Goal: Task Accomplishment & Management: Manage account settings

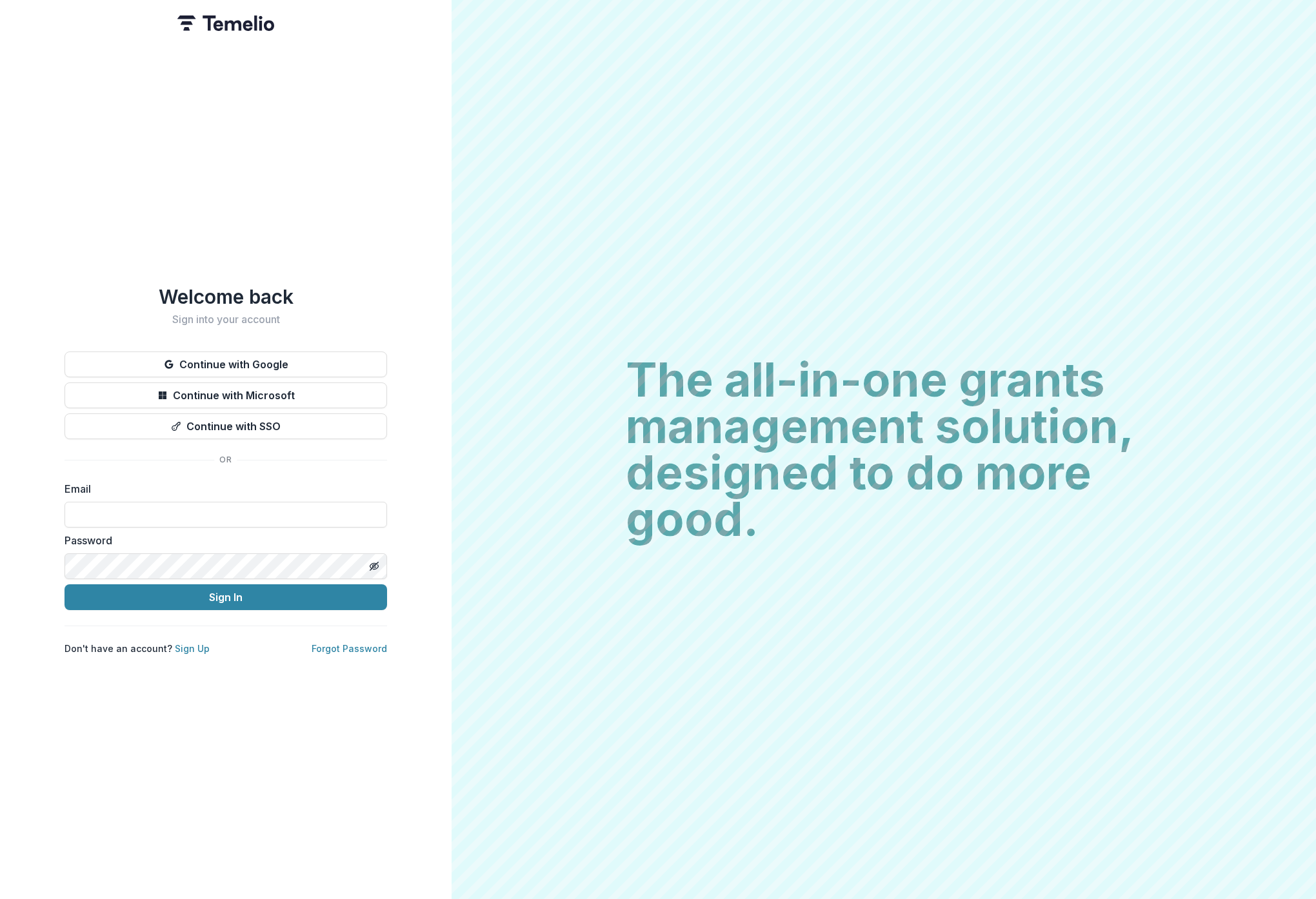
type input "**********"
click at [205, 597] on button "Sign In" at bounding box center [225, 597] width 322 height 26
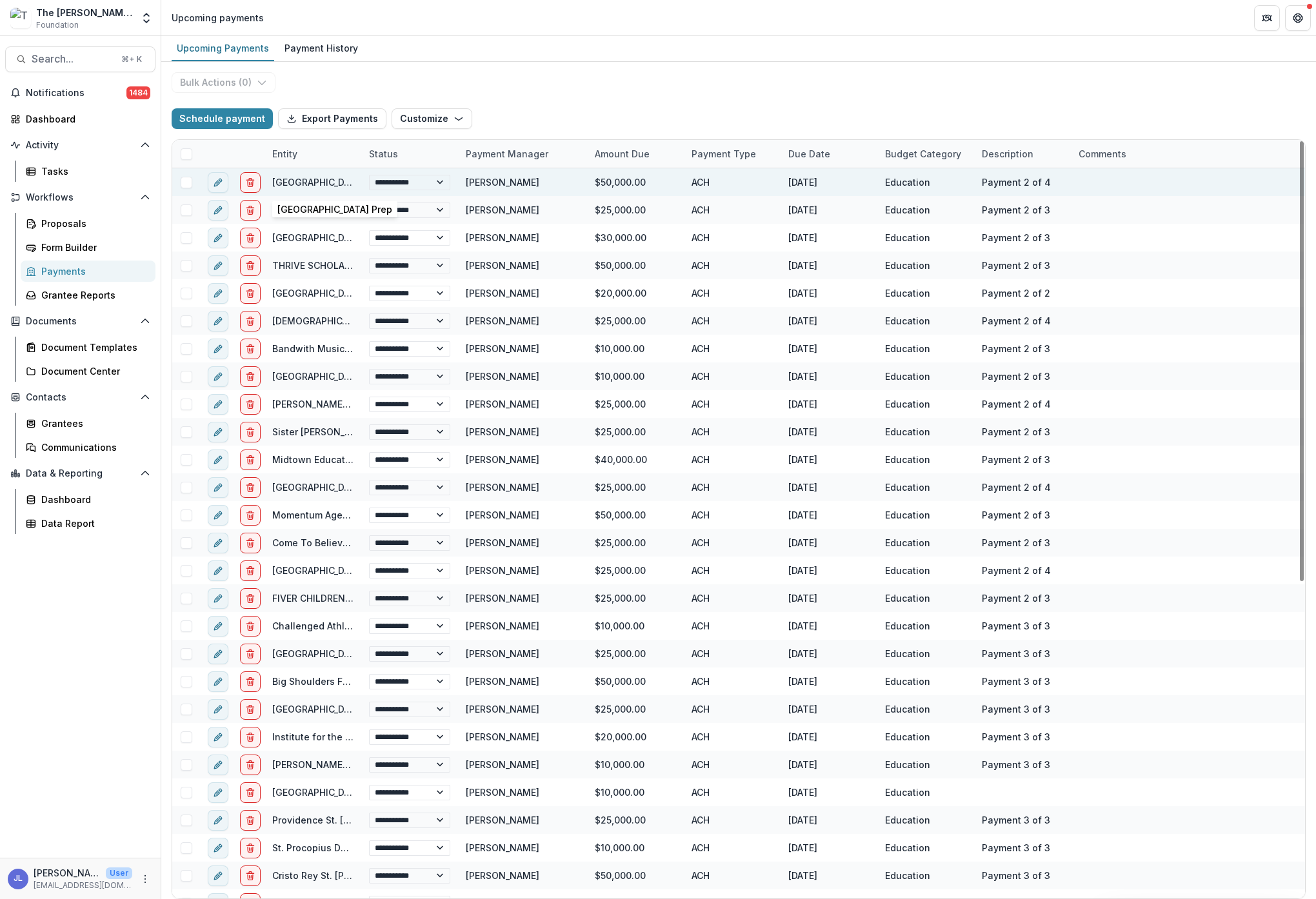
click at [294, 183] on link "St. Ignatius College Prep" at bounding box center [330, 182] width 115 height 11
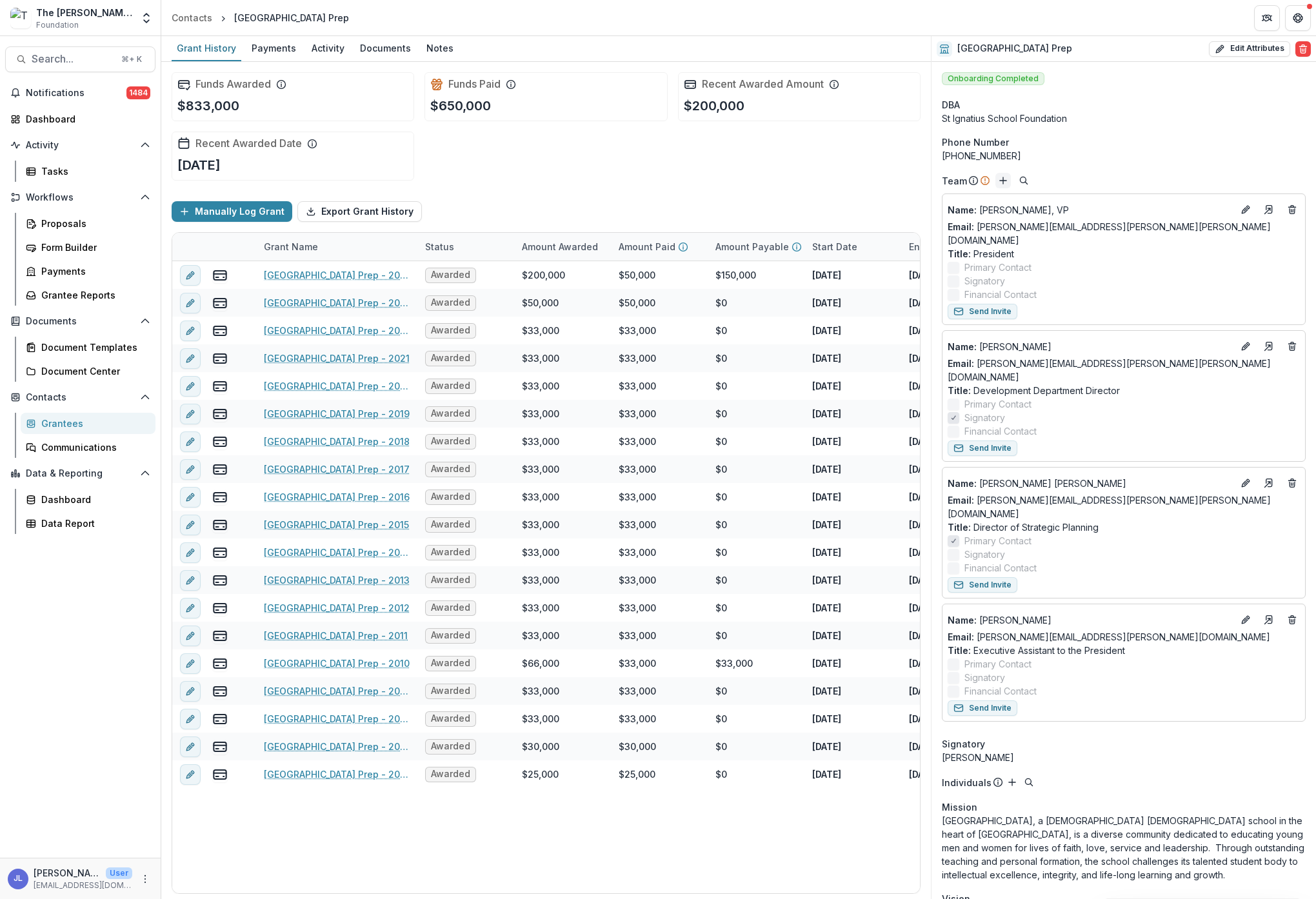
click at [1000, 182] on icon "Add" at bounding box center [1003, 181] width 10 height 10
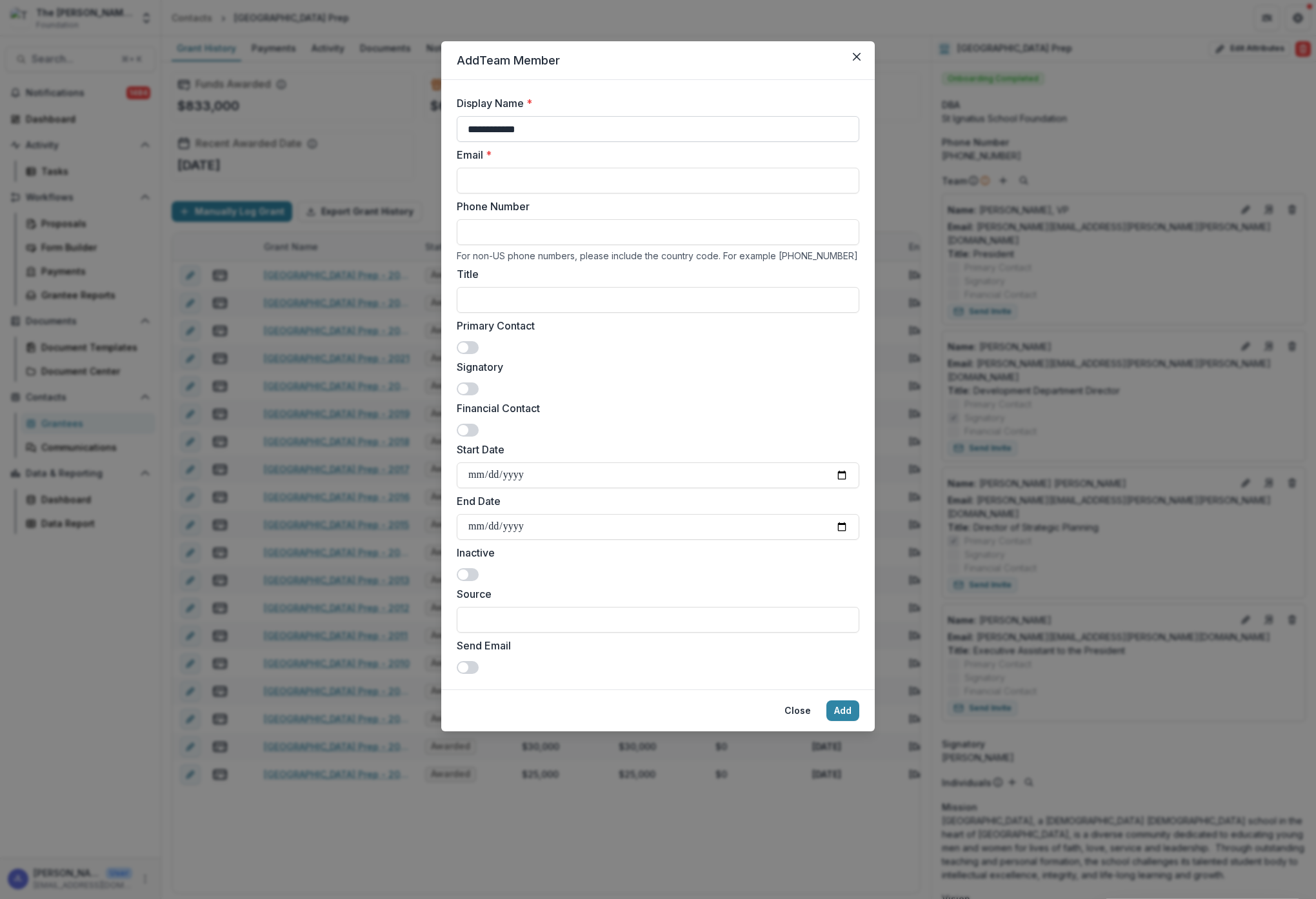
type input "**********"
click at [552, 299] on input "Title" at bounding box center [657, 300] width 402 height 26
type input "**********"
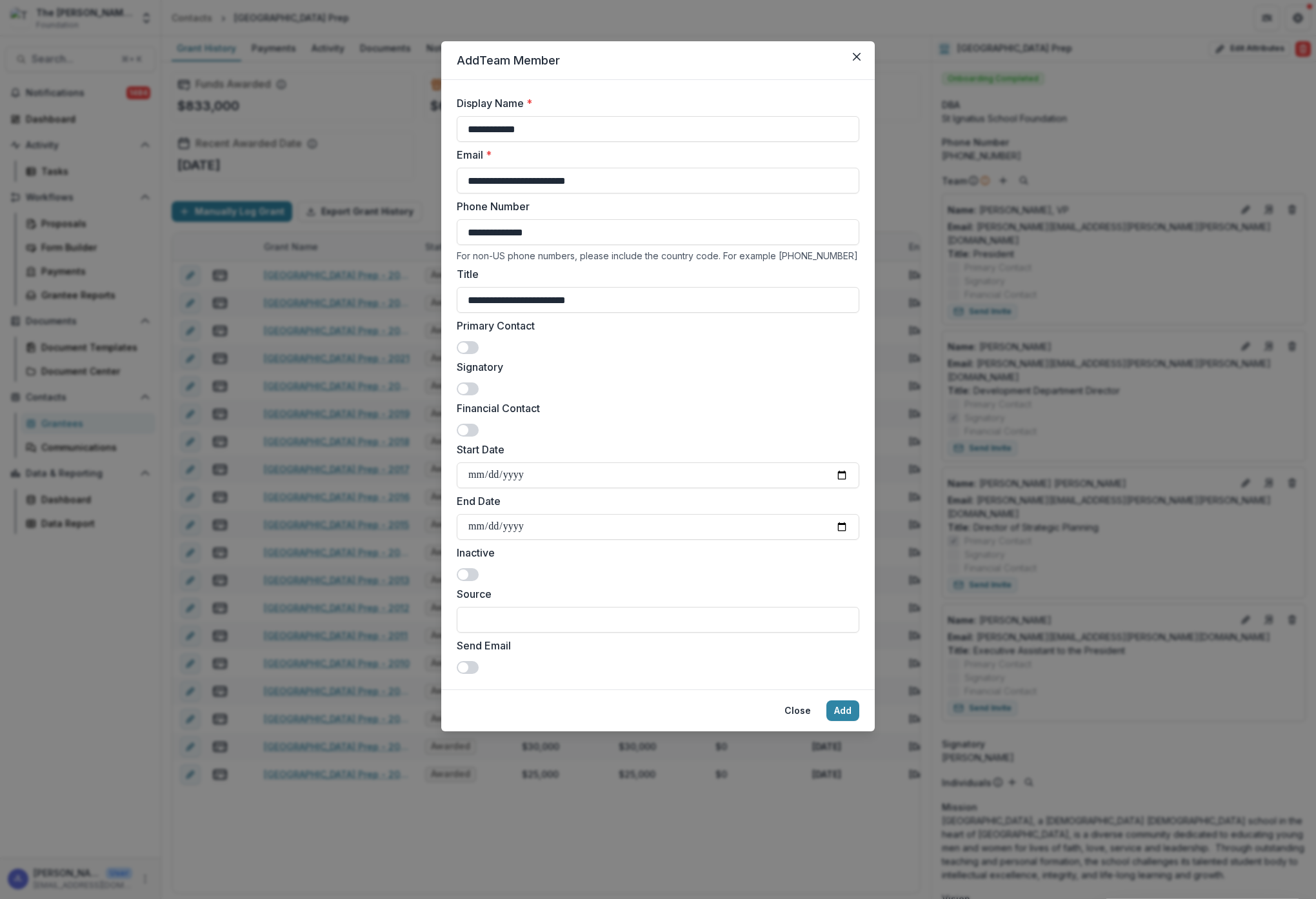
click at [474, 347] on span at bounding box center [467, 347] width 22 height 12
click at [850, 708] on button "Add" at bounding box center [842, 711] width 32 height 21
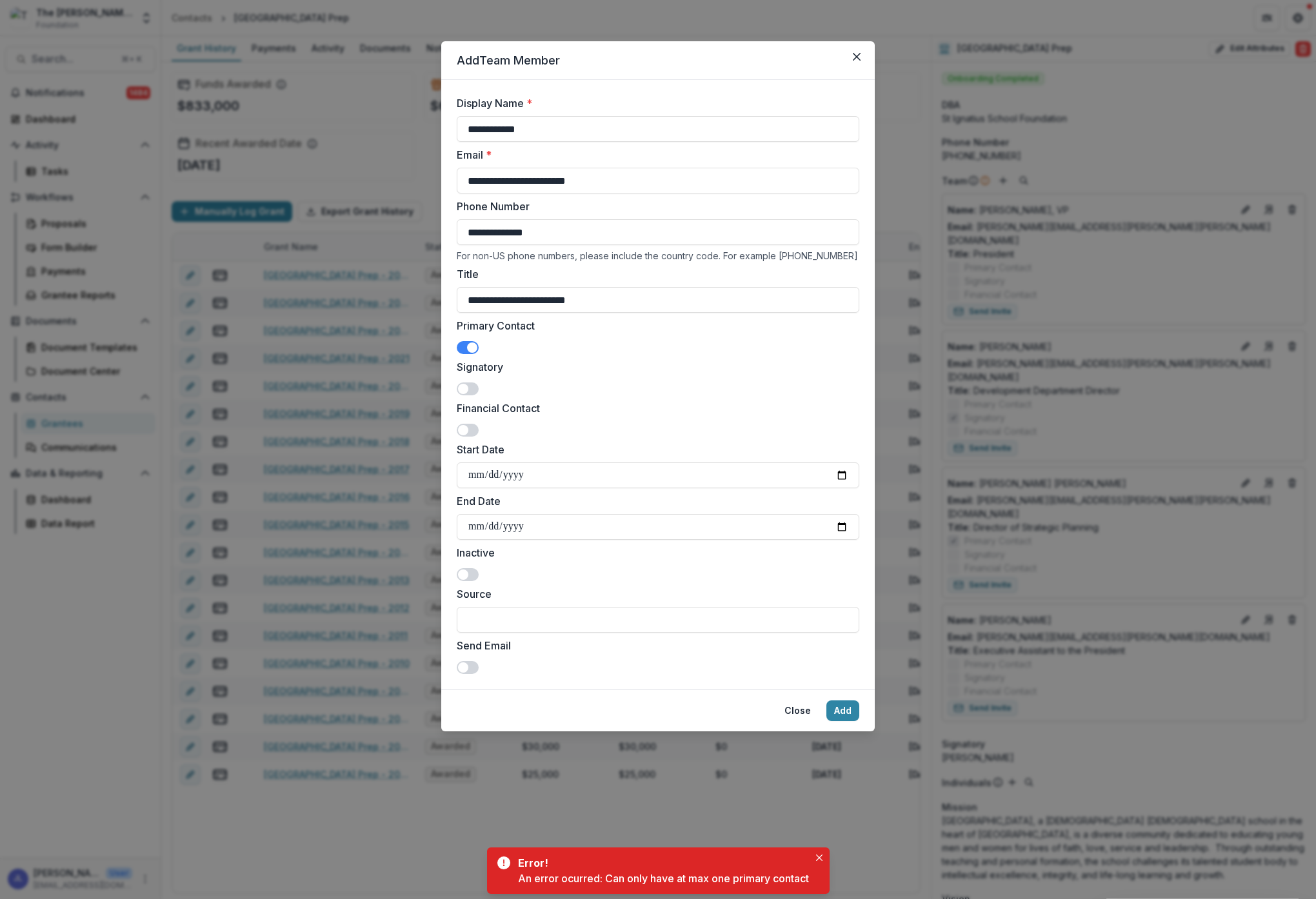
click at [466, 350] on span at bounding box center [467, 347] width 22 height 12
click at [845, 702] on button "Add" at bounding box center [842, 711] width 32 height 21
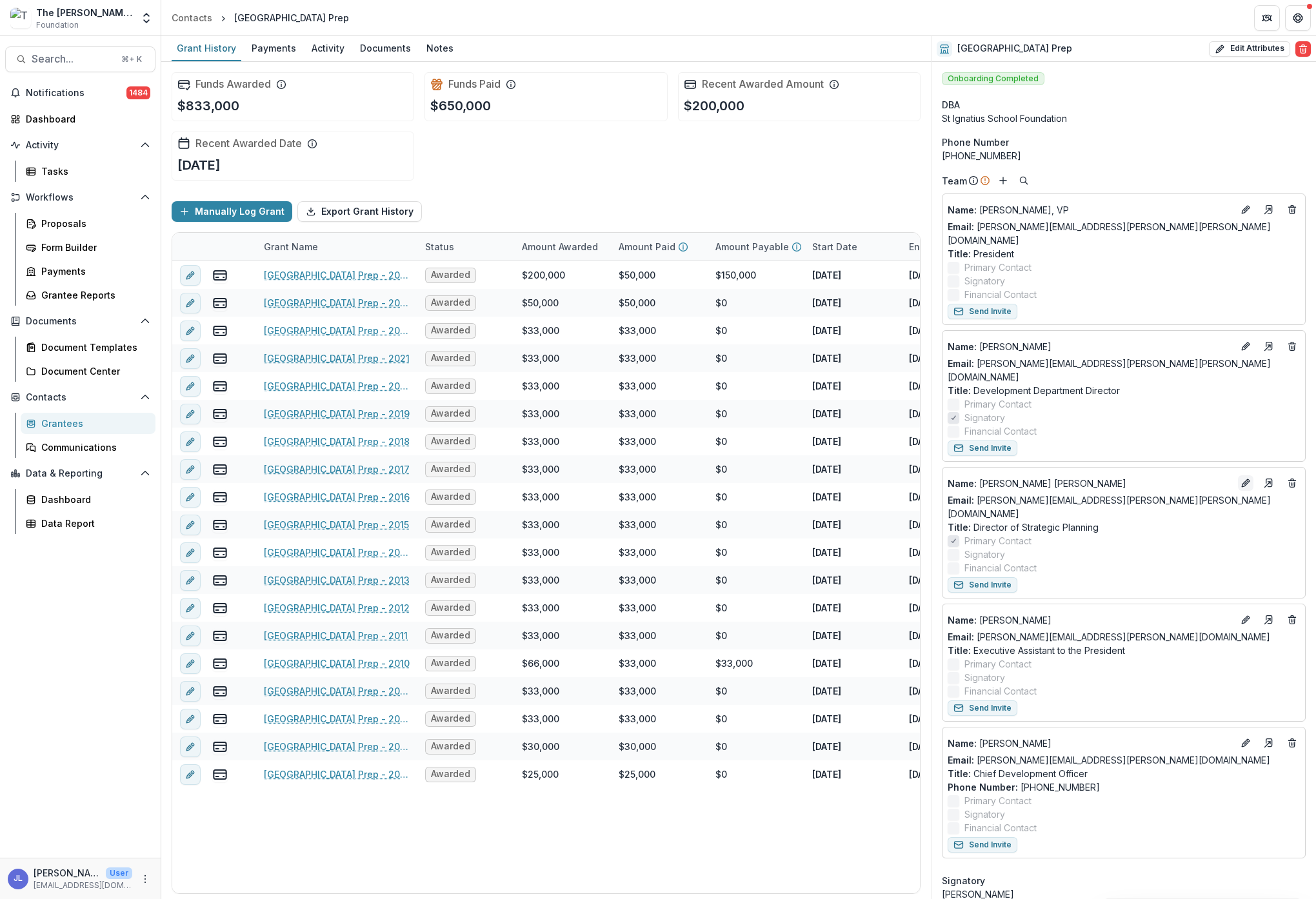
click at [1240, 478] on icon "Edit" at bounding box center [1245, 483] width 10 height 10
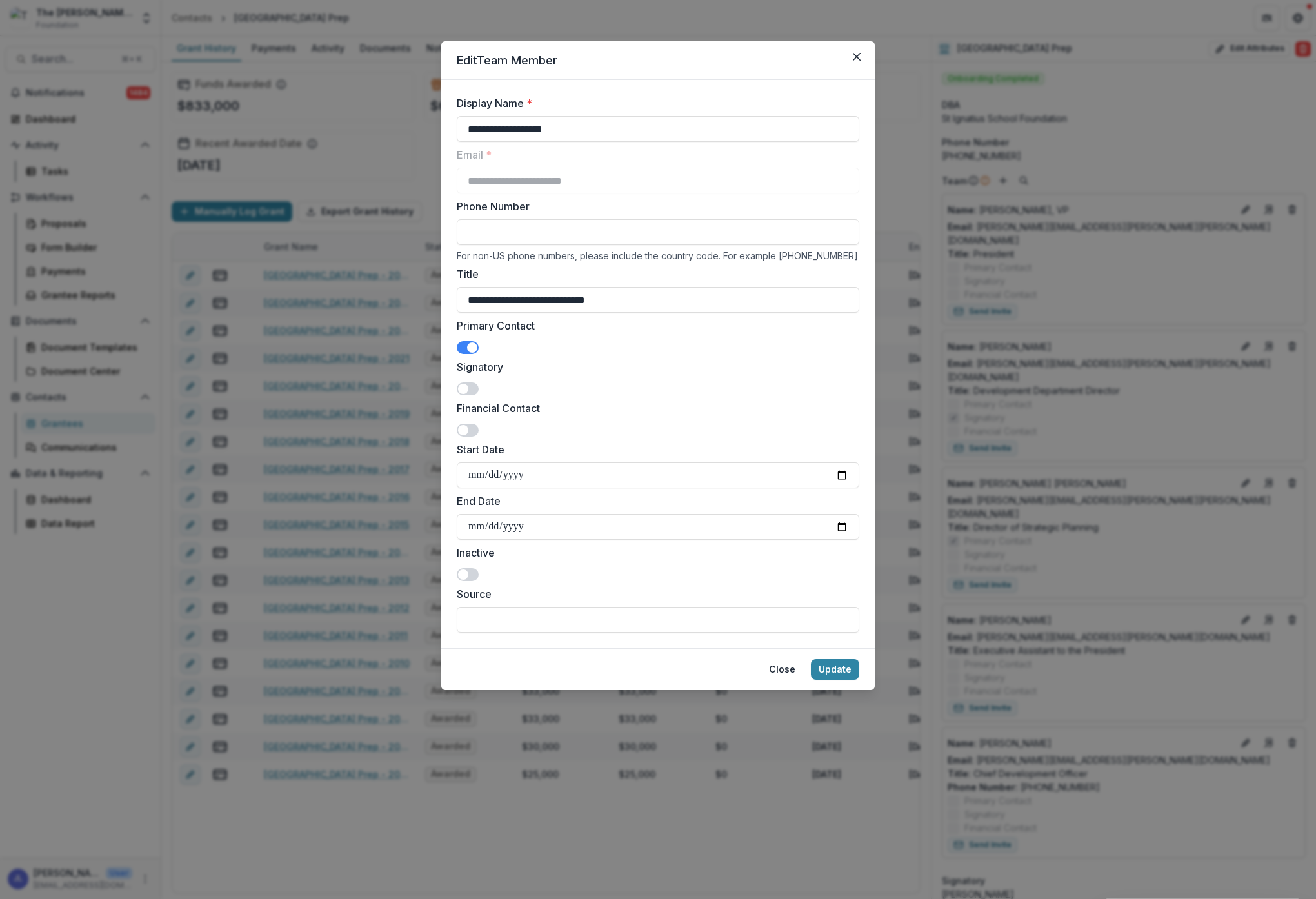
click at [463, 346] on span at bounding box center [467, 347] width 22 height 12
click at [838, 665] on button "Update" at bounding box center [835, 669] width 48 height 21
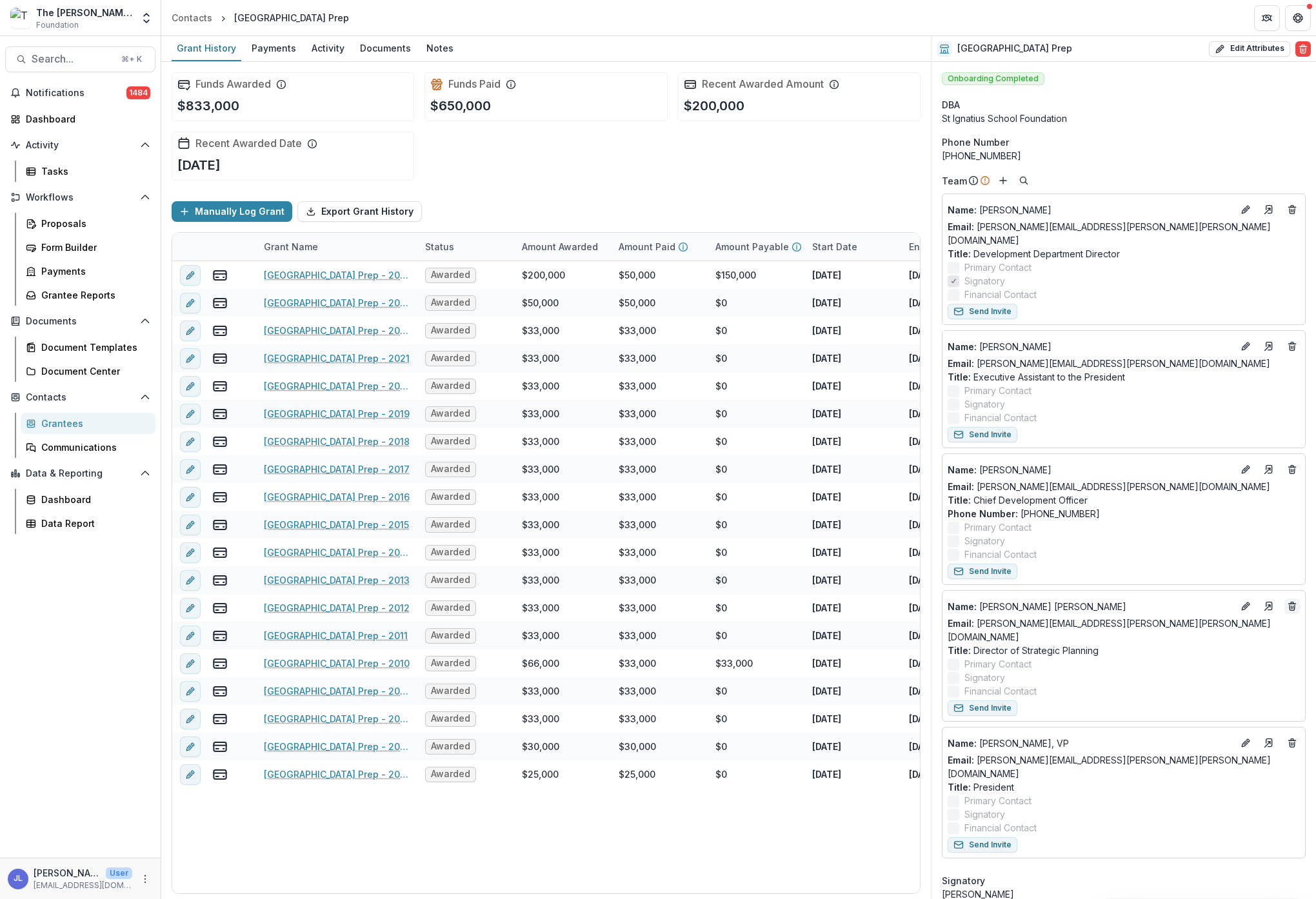
click at [1289, 605] on icon "Deletes" at bounding box center [1292, 607] width 5 height 5
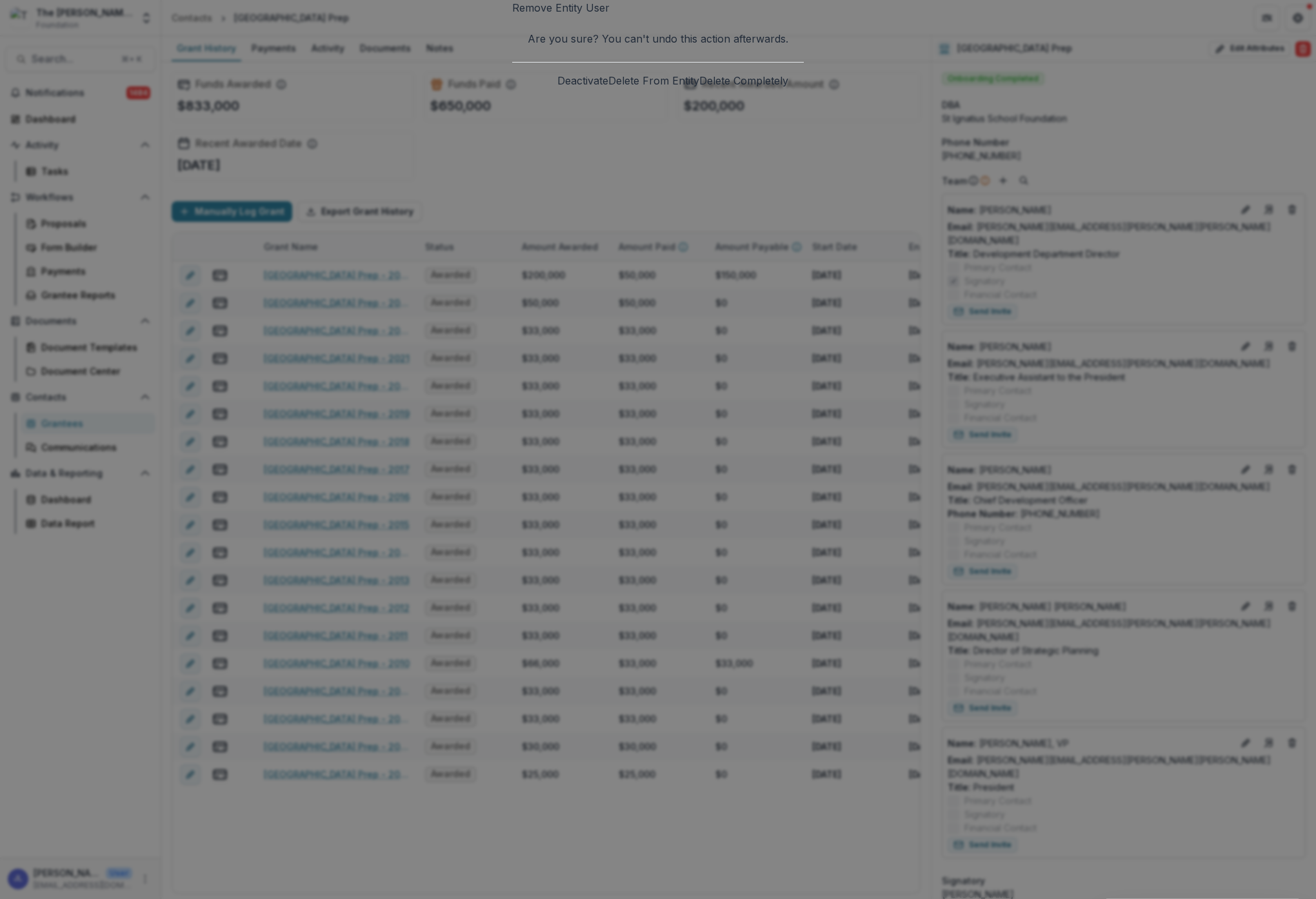
click at [586, 88] on button "Deactivate" at bounding box center [582, 81] width 51 height 16
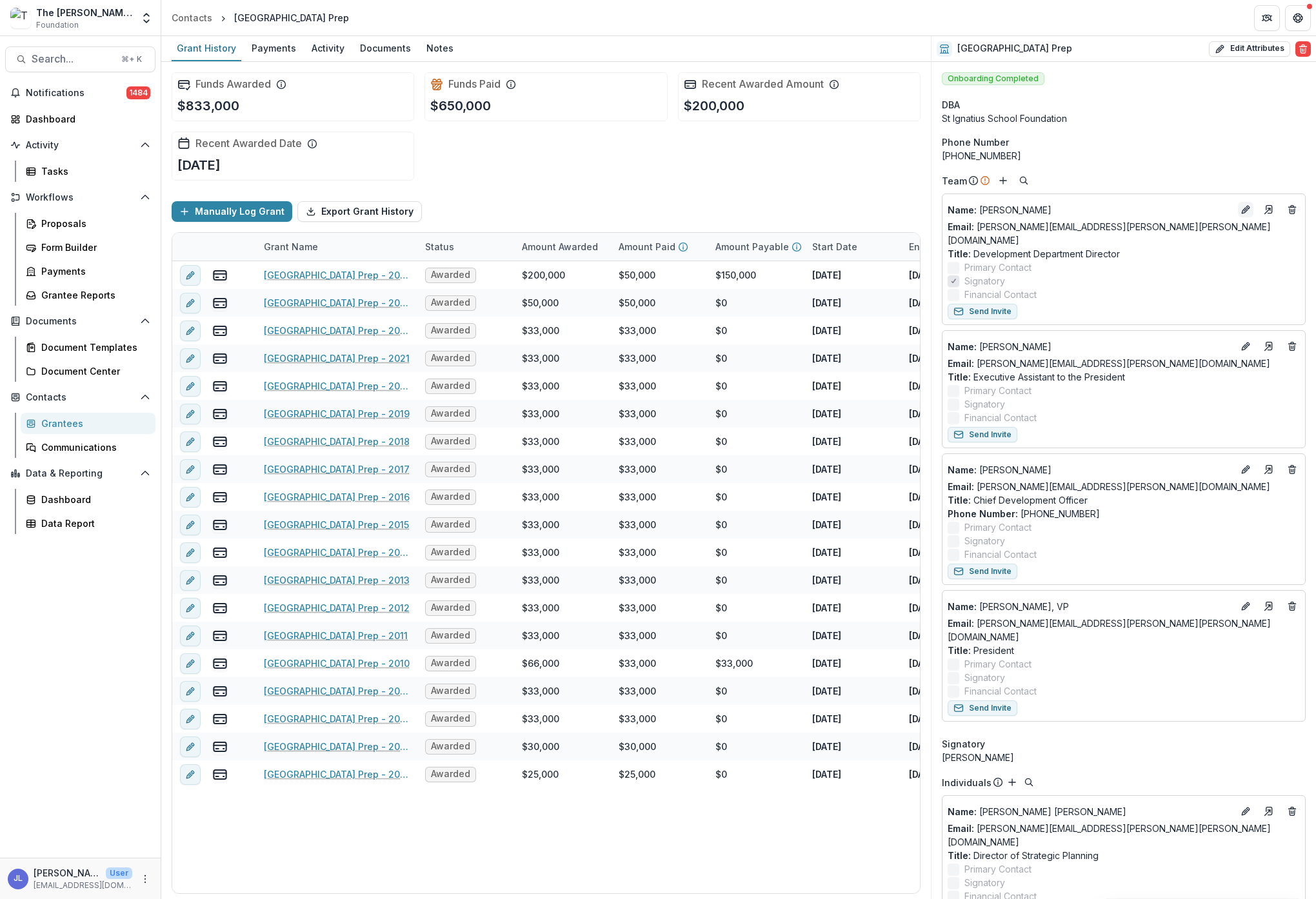
click at [1242, 213] on icon "Edit" at bounding box center [1244, 210] width 6 height 6
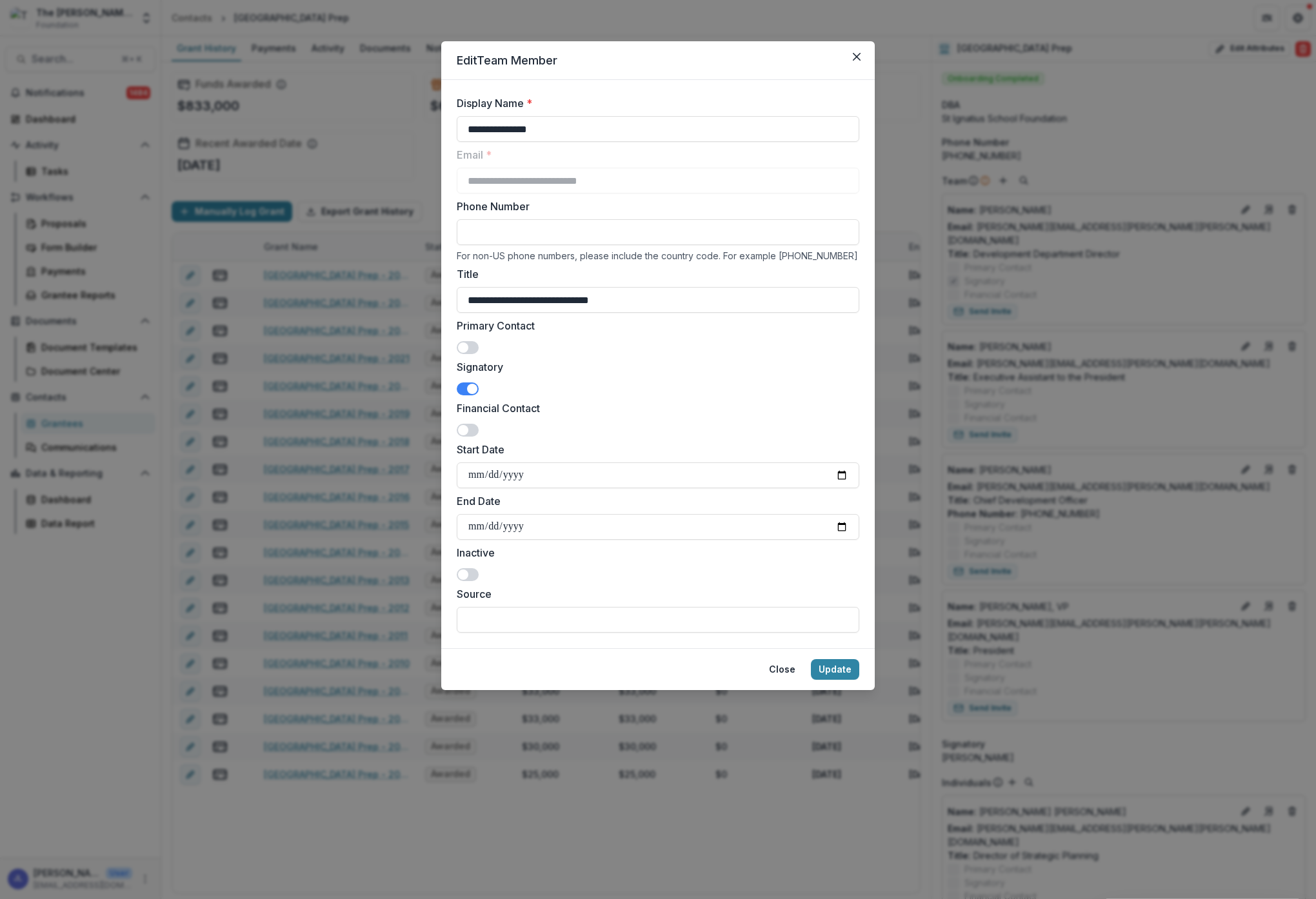
click at [471, 387] on span at bounding box center [472, 389] width 10 height 10
click at [844, 664] on button "Update" at bounding box center [835, 669] width 48 height 21
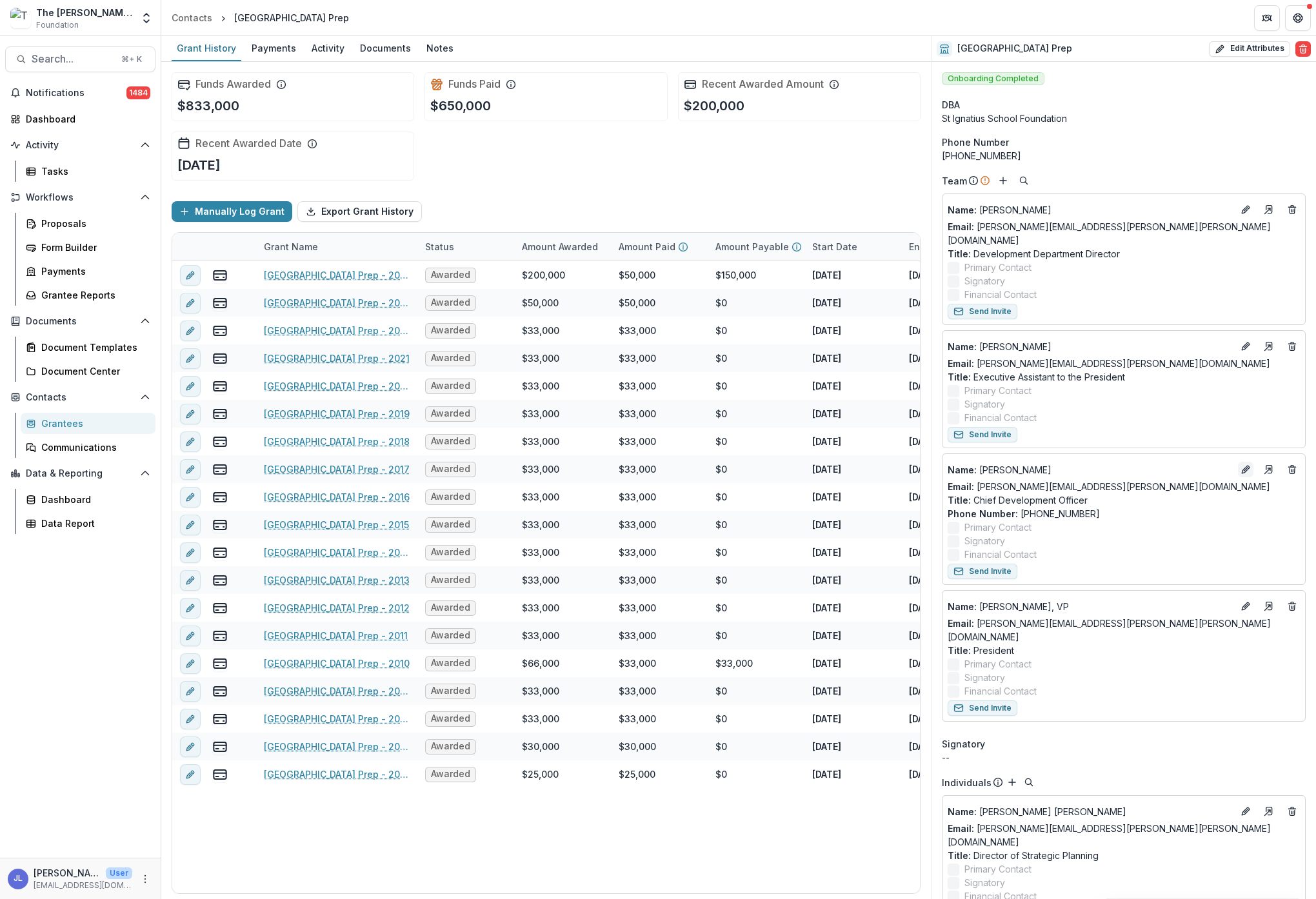
click at [1240, 465] on icon "Edit" at bounding box center [1245, 470] width 10 height 10
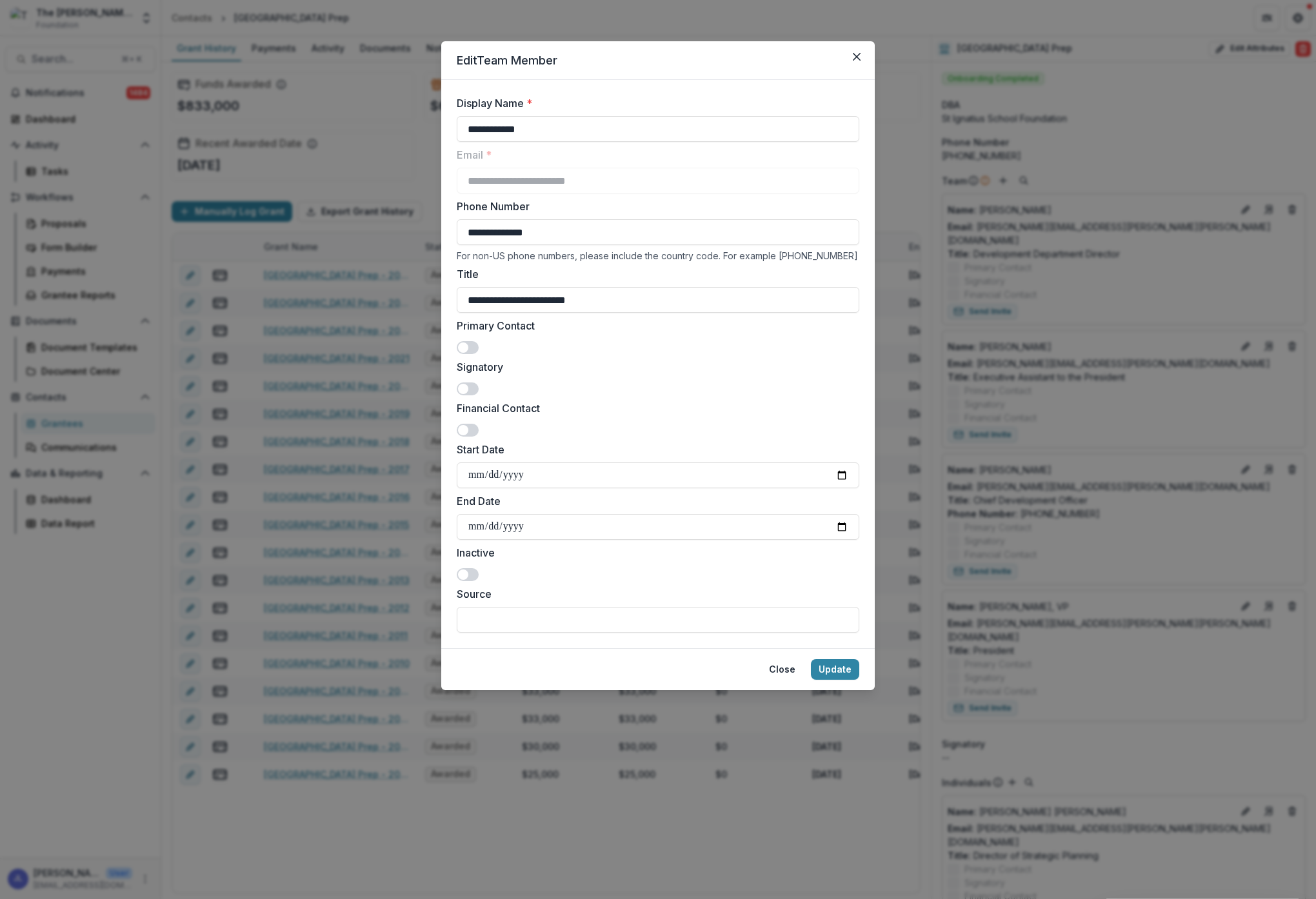
click at [467, 342] on span at bounding box center [467, 347] width 22 height 12
click at [472, 384] on span at bounding box center [467, 388] width 22 height 12
drag, startPoint x: 832, startPoint y: 667, endPoint x: 812, endPoint y: 652, distance: 25.0
click at [832, 667] on button "Update" at bounding box center [835, 669] width 48 height 21
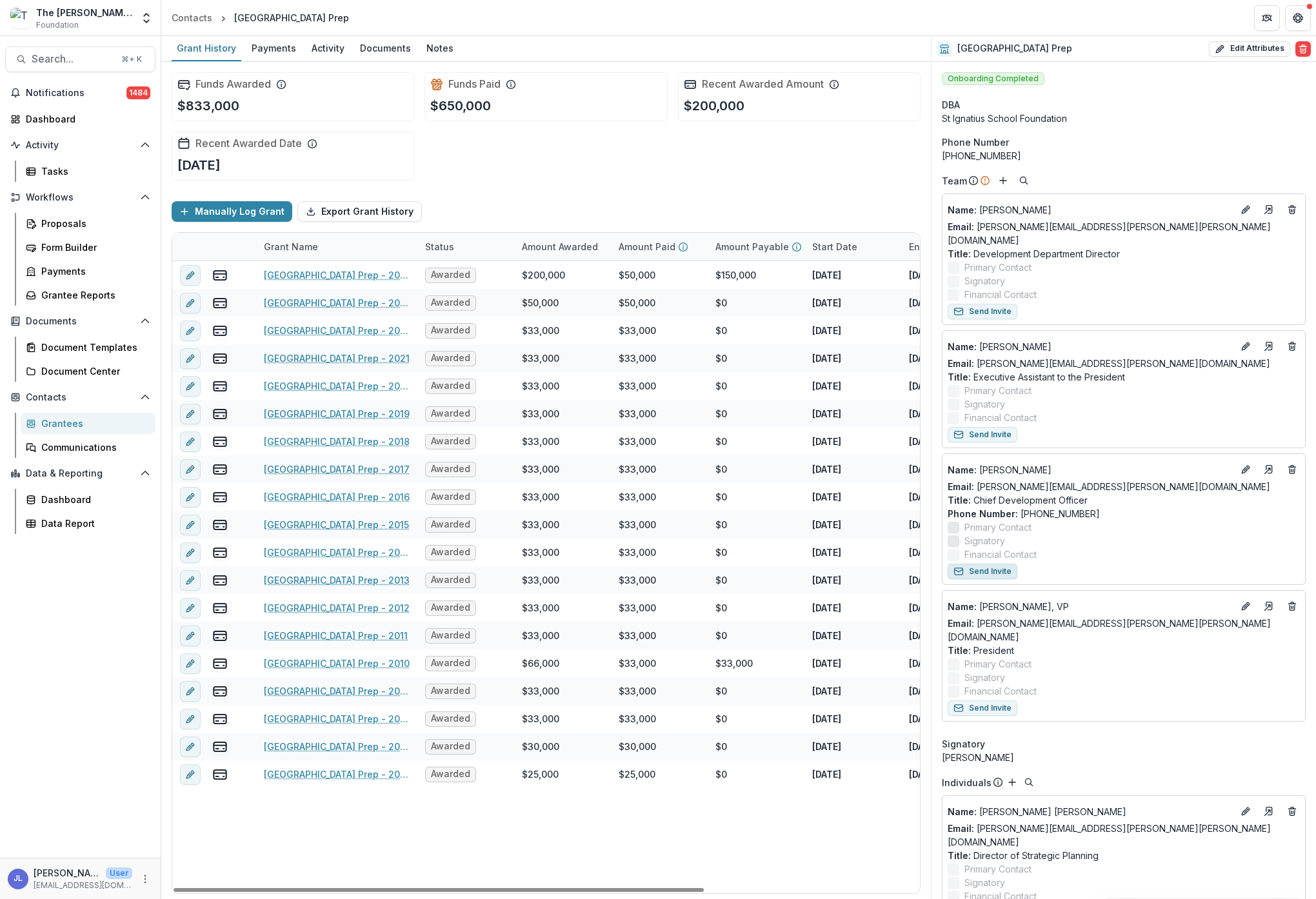
click at [976, 564] on button "Send Invite" at bounding box center [983, 572] width 70 height 16
